Goal: Information Seeking & Learning: Learn about a topic

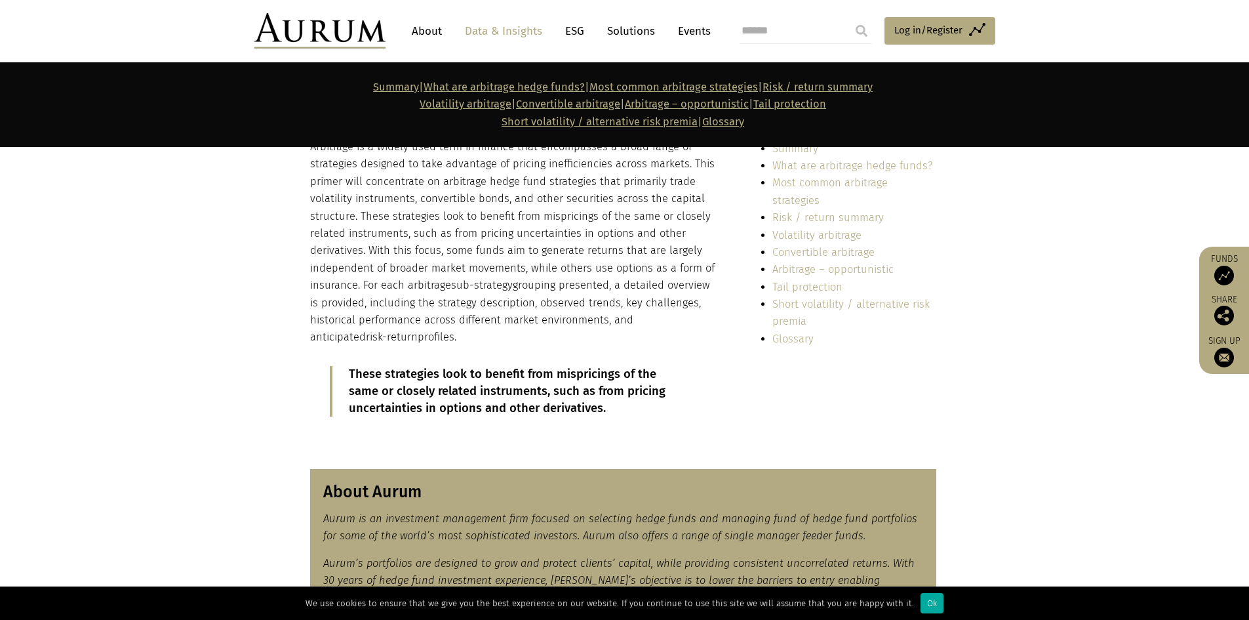
scroll to position [197, 0]
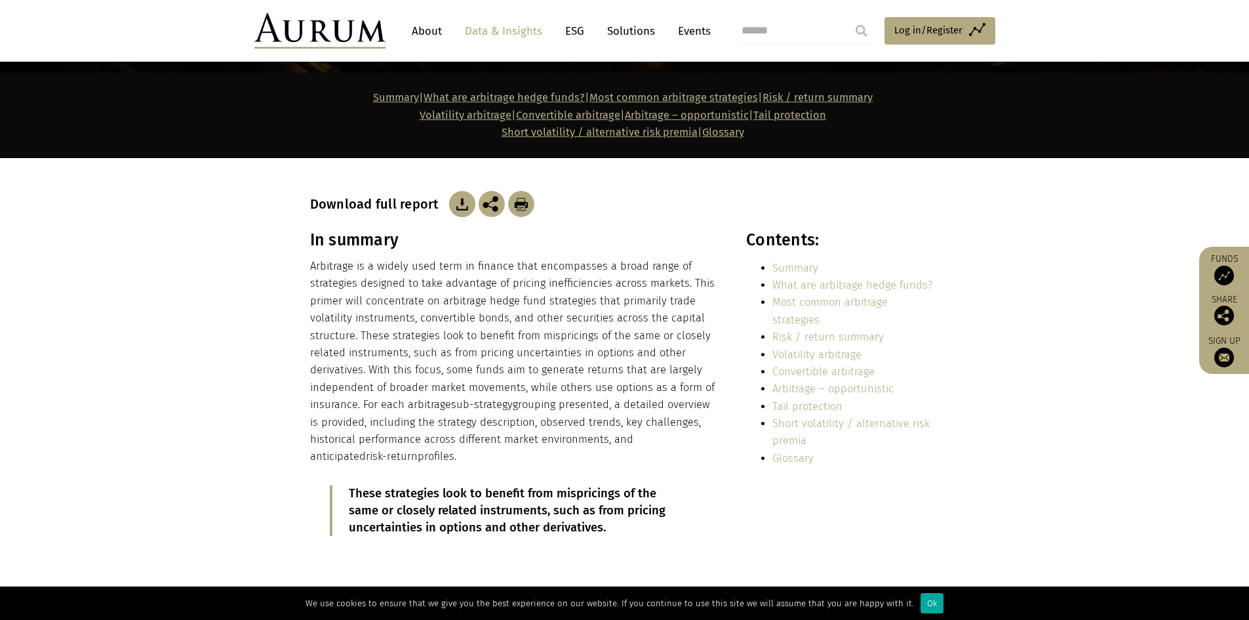
click at [456, 208] on img at bounding box center [462, 204] width 26 height 26
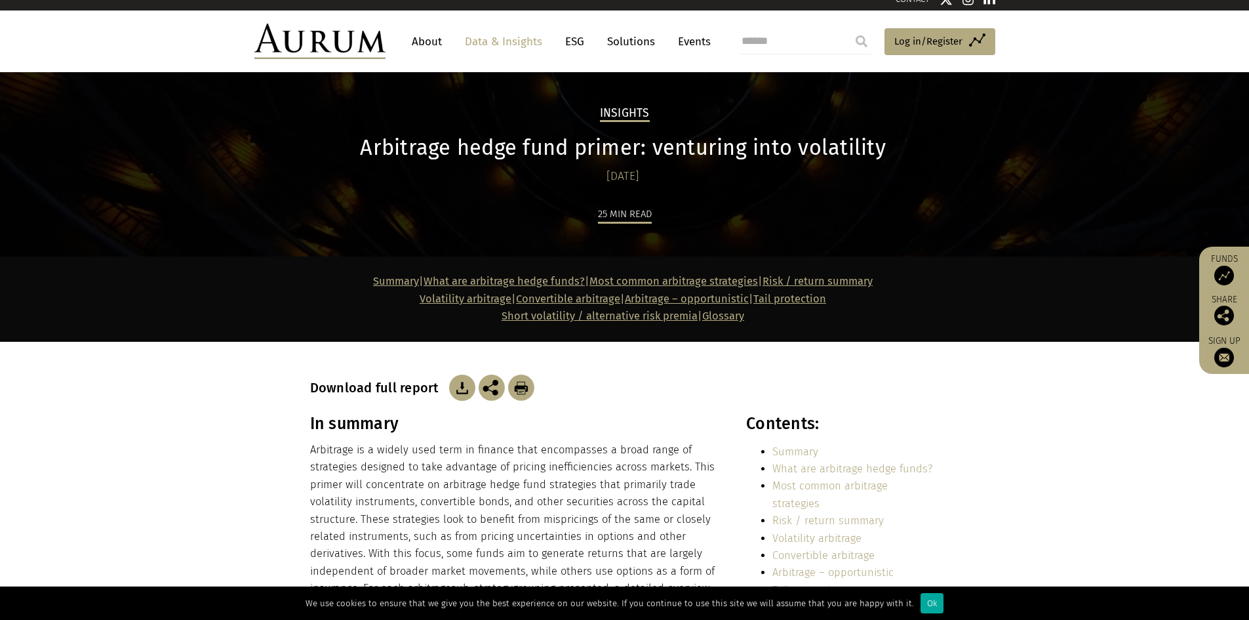
scroll to position [0, 0]
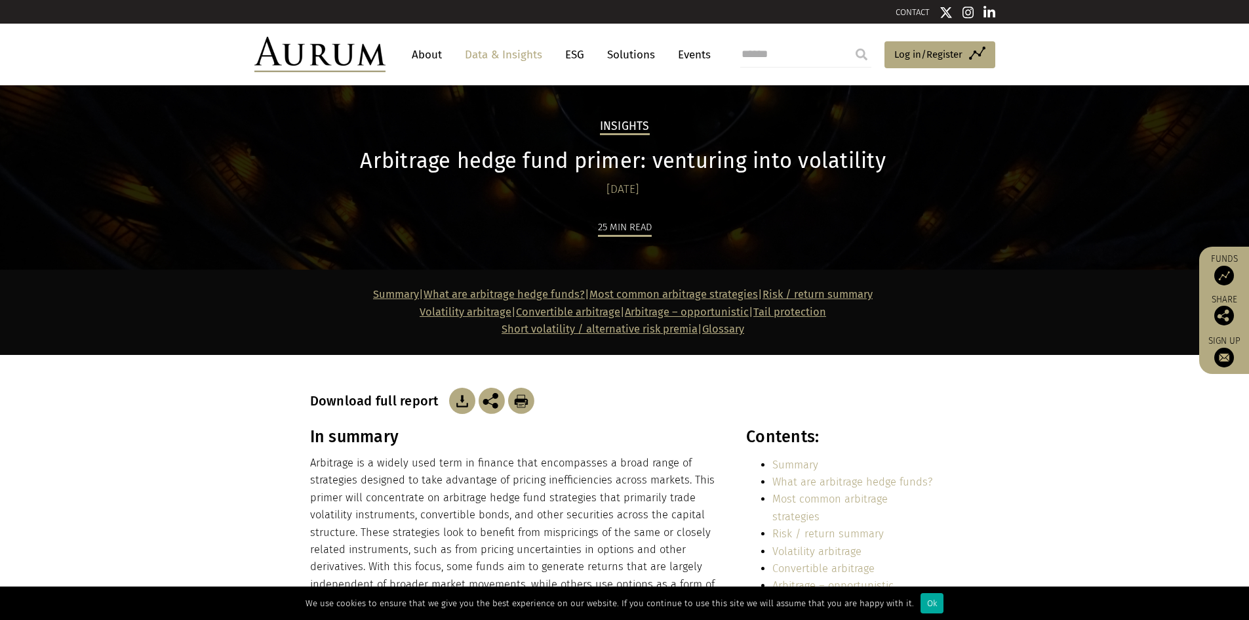
drag, startPoint x: 719, startPoint y: 165, endPoint x: 727, endPoint y: 165, distance: 7.9
click at [719, 165] on h1 "Arbitrage hedge fund primer: venturing into volatility" at bounding box center [623, 161] width 626 height 26
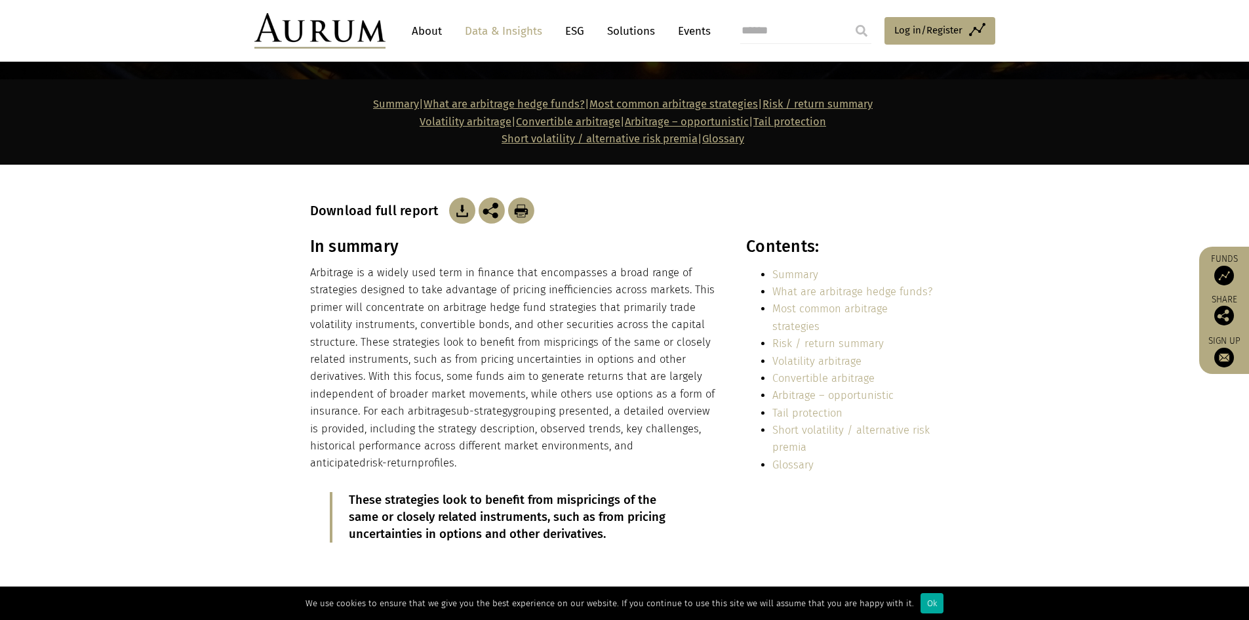
scroll to position [197, 0]
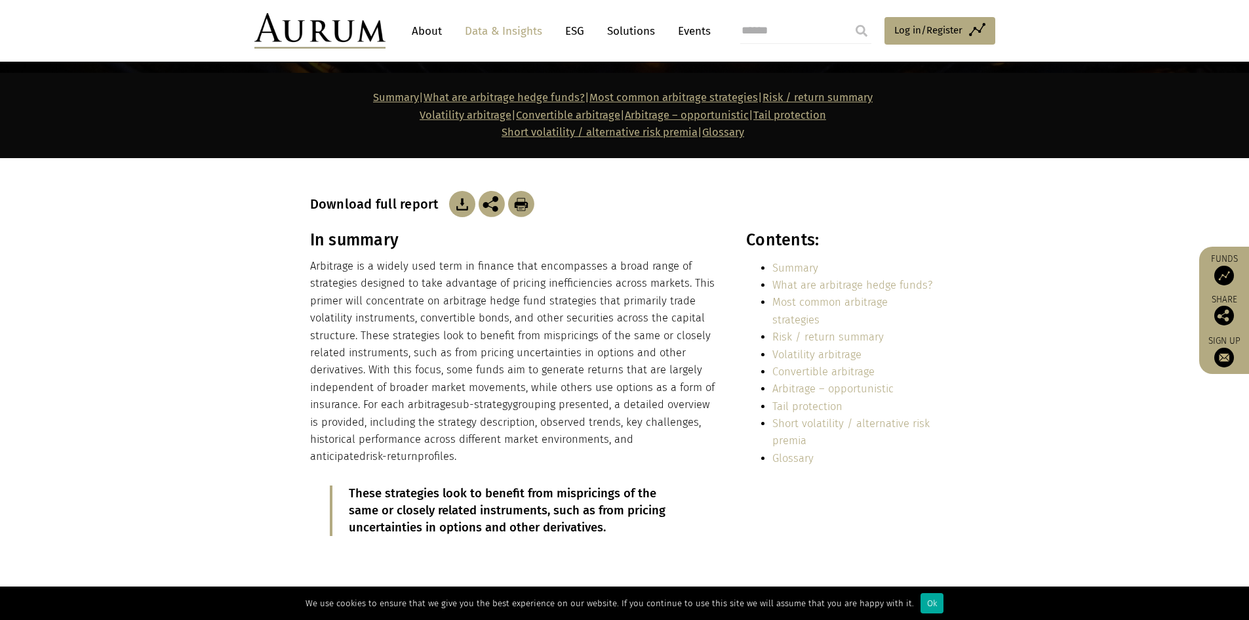
click at [457, 204] on img at bounding box center [462, 204] width 26 height 26
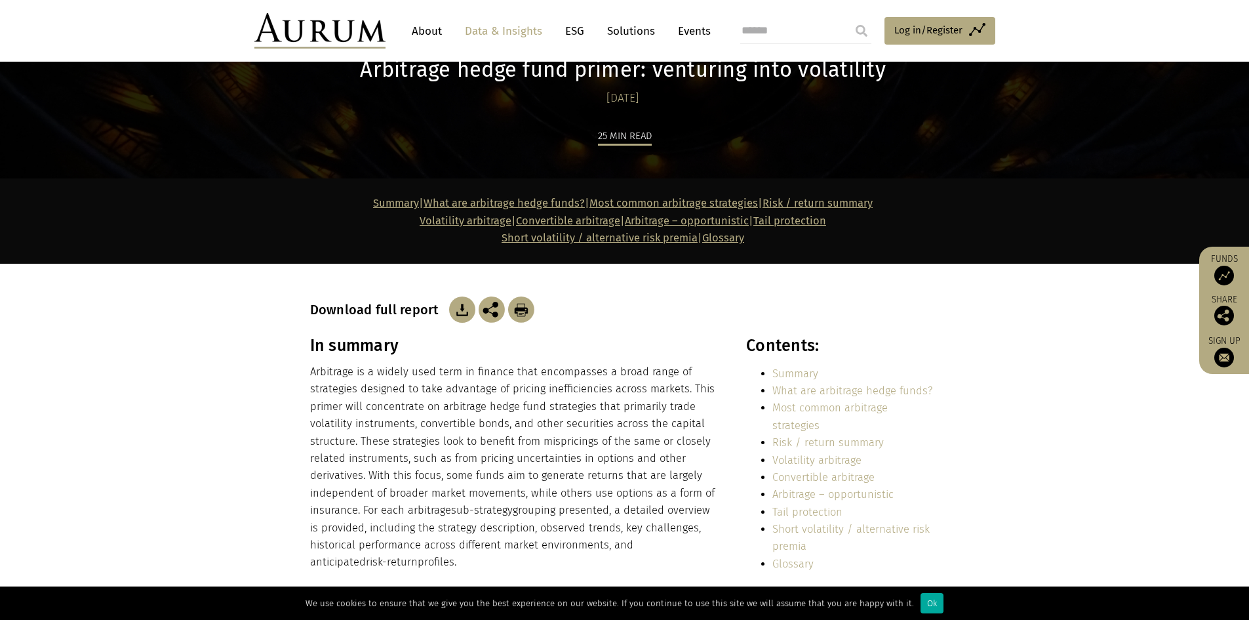
scroll to position [0, 0]
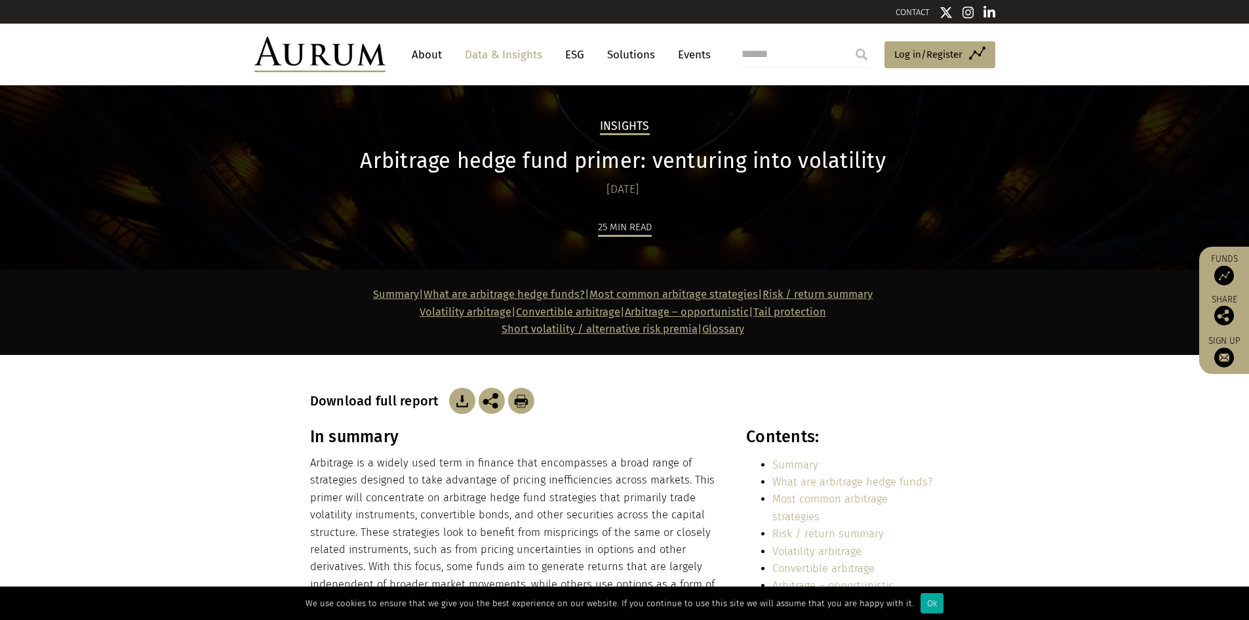
click at [727, 291] on link "Most common arbitrage strategies" at bounding box center [674, 294] width 169 height 12
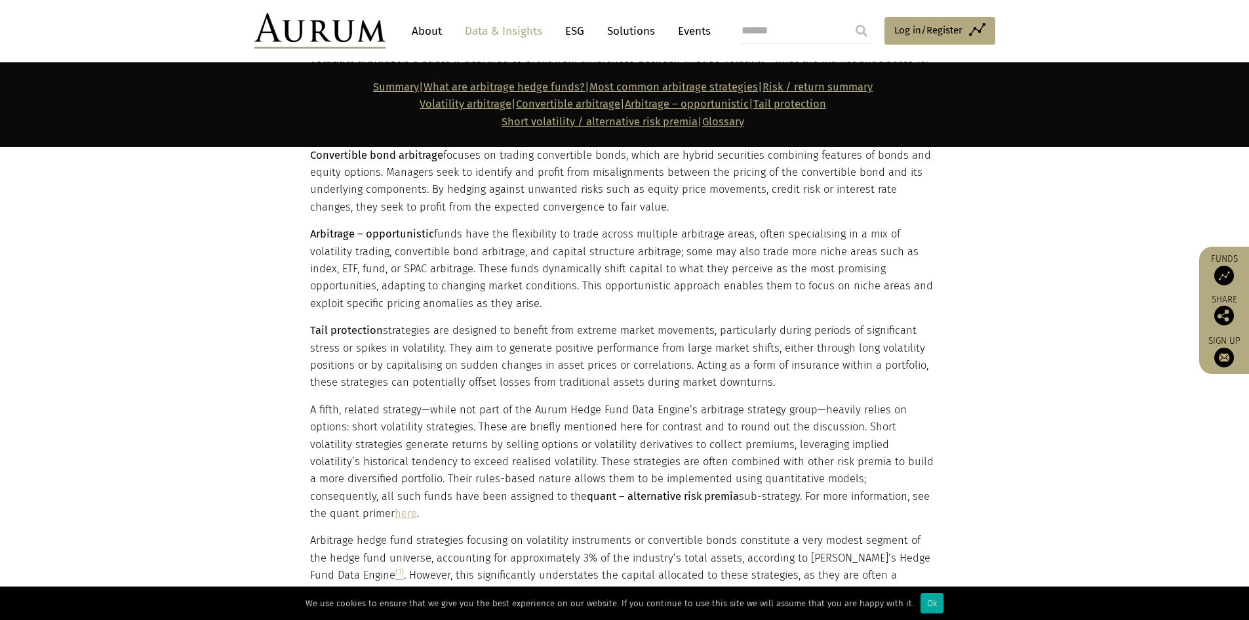
scroll to position [1660, 0]
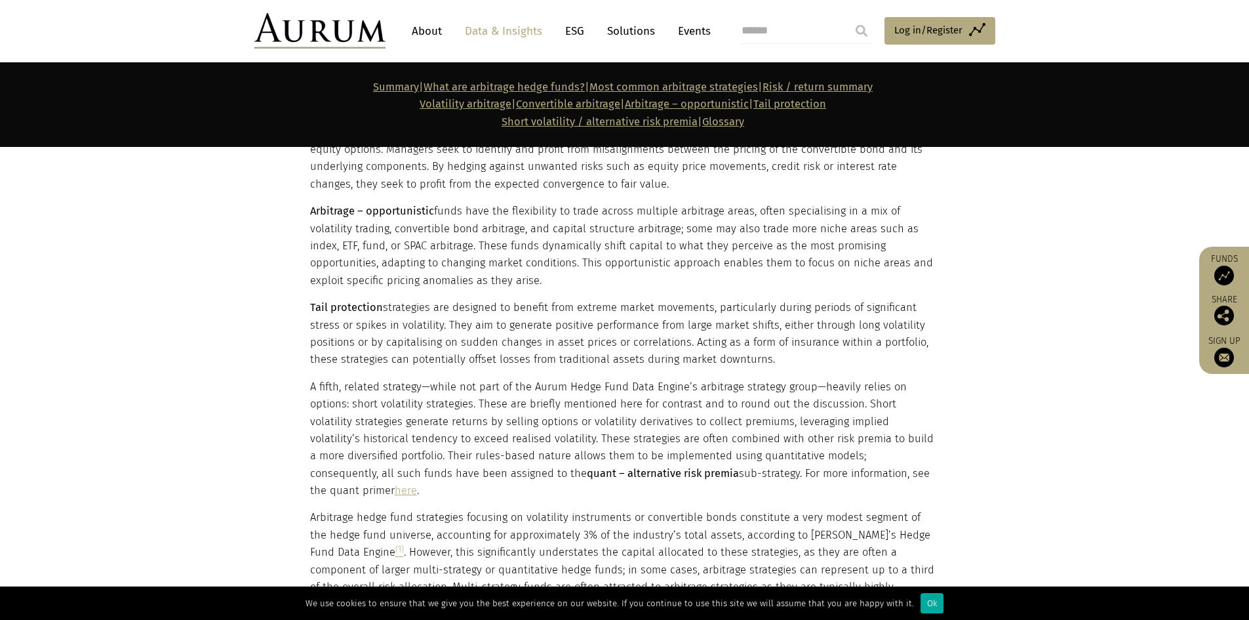
click at [417, 484] on link "here" at bounding box center [406, 490] width 22 height 12
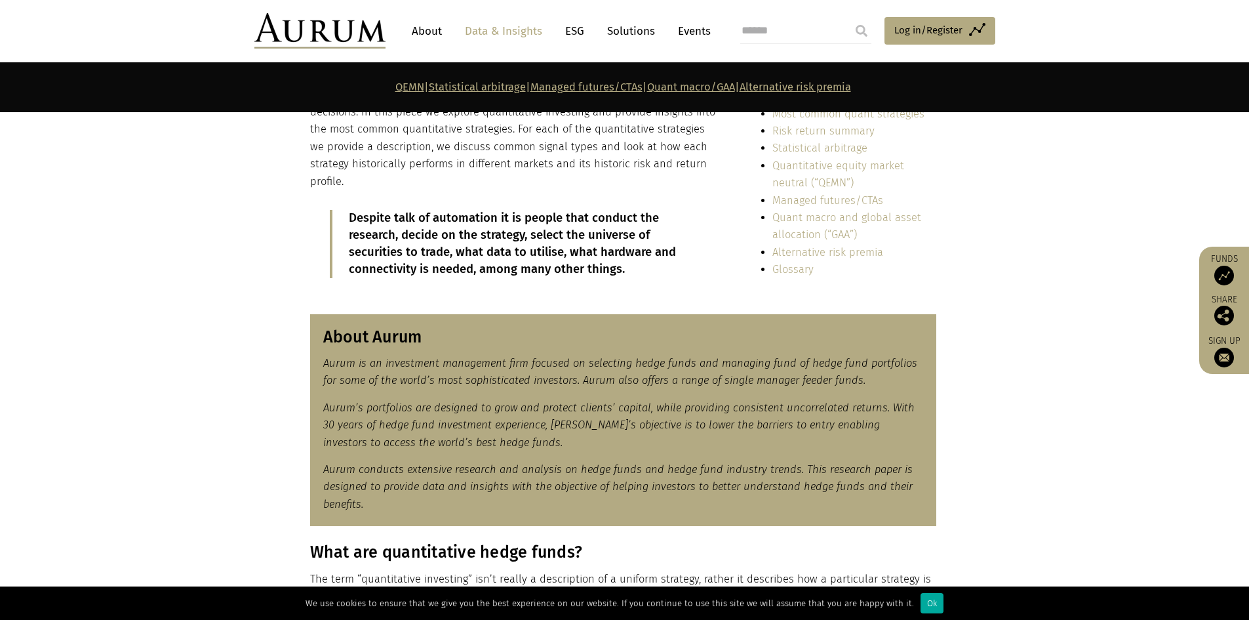
scroll to position [328, 0]
